Goal: Find specific page/section: Find specific page/section

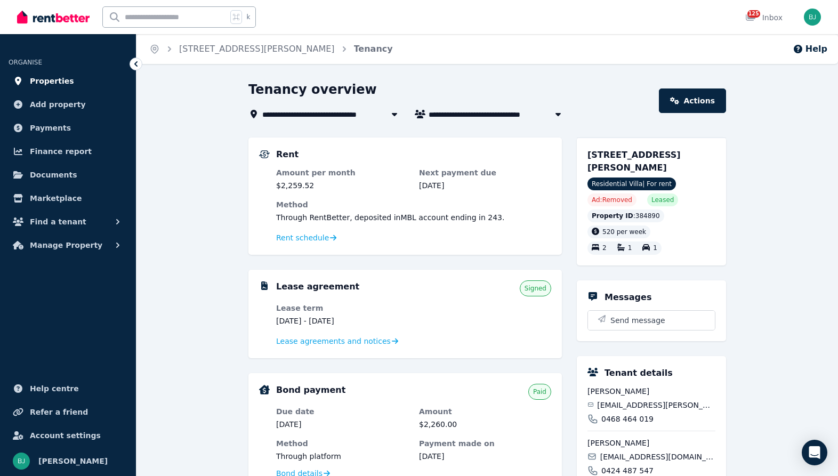
click at [44, 76] on span "Properties" at bounding box center [52, 81] width 44 height 13
